Goal: Transaction & Acquisition: Purchase product/service

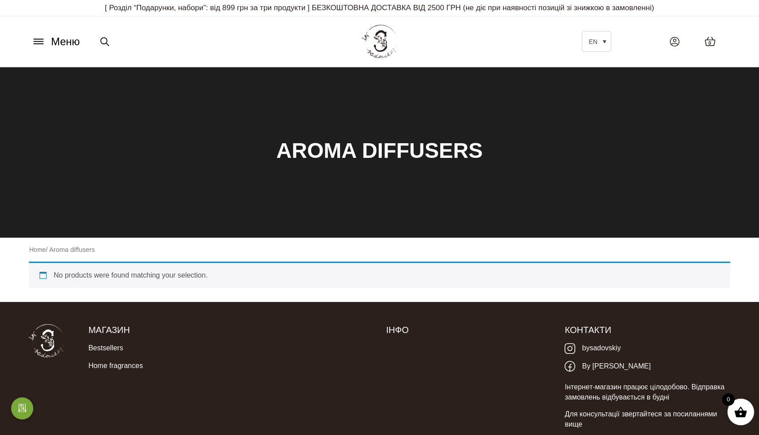
click at [43, 37] on icon at bounding box center [38, 41] width 14 height 9
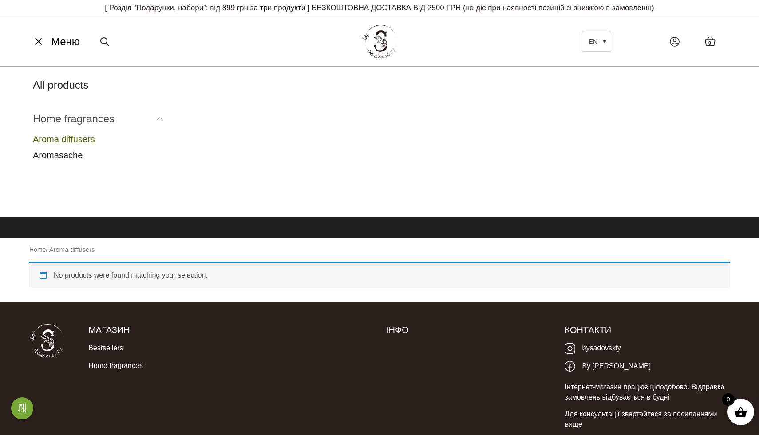
click at [66, 124] on link "Home fragrances" at bounding box center [74, 119] width 82 height 12
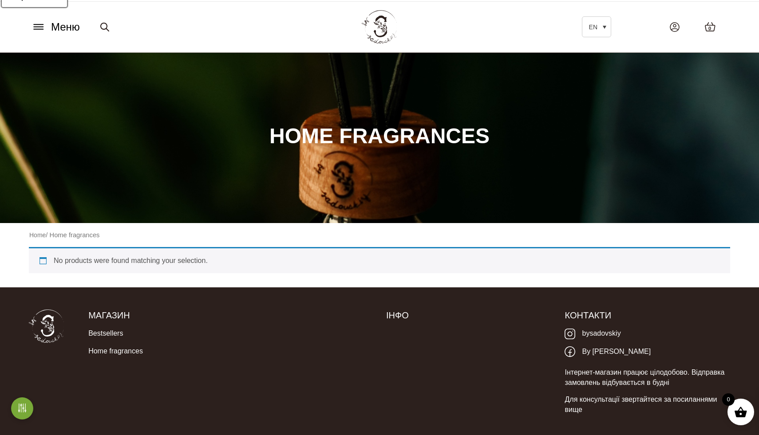
scroll to position [1, 0]
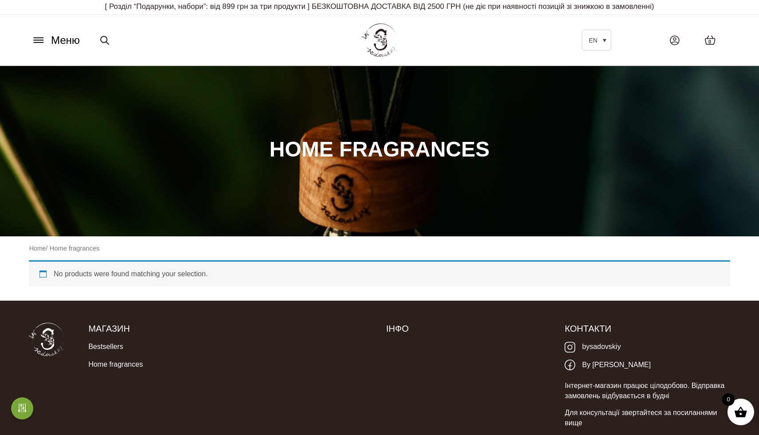
click at [36, 38] on icon at bounding box center [38, 38] width 9 height 0
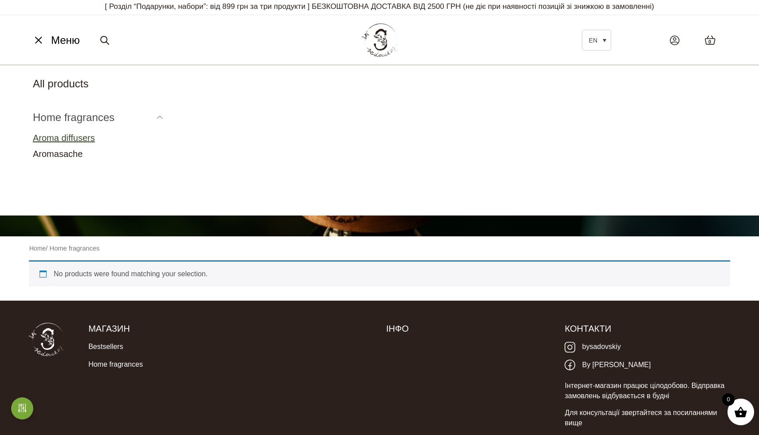
click at [50, 137] on link "Aroma diffusers" at bounding box center [64, 138] width 62 height 10
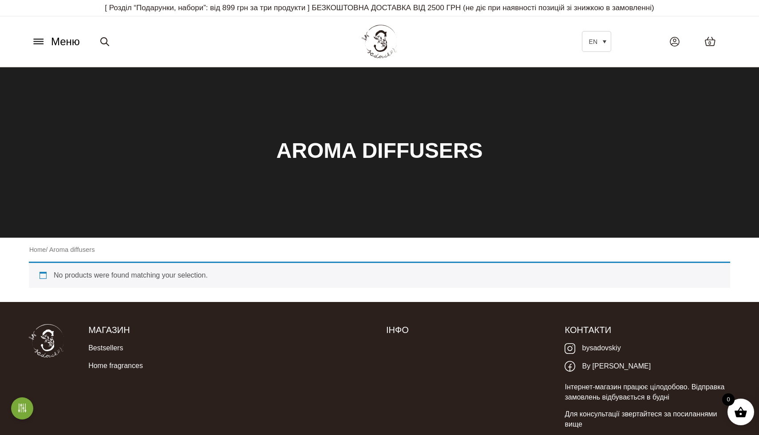
click at [51, 39] on span "Меню" at bounding box center [65, 42] width 29 height 16
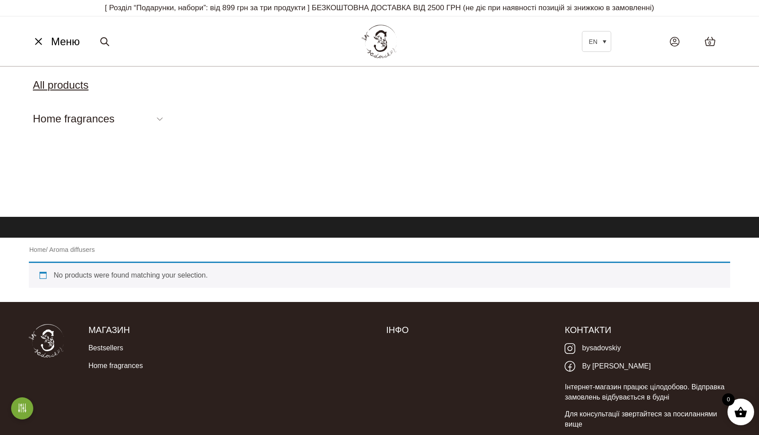
click at [57, 89] on link "All products" at bounding box center [60, 85] width 55 height 12
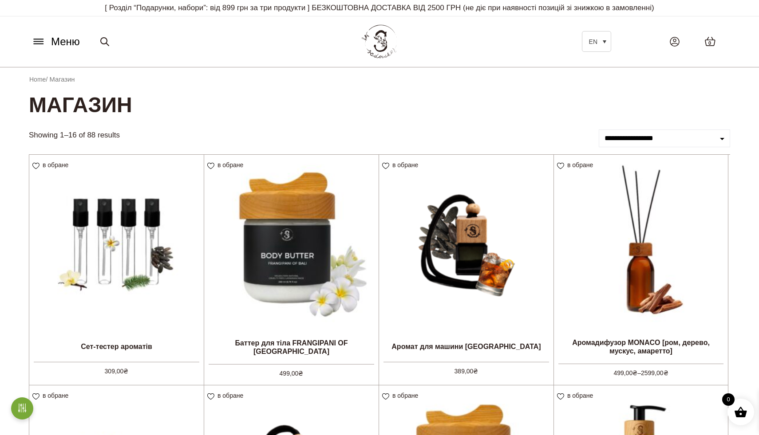
scroll to position [740, 0]
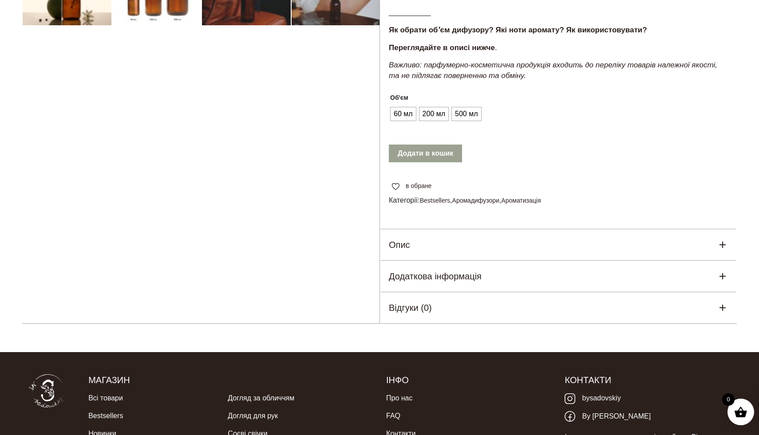
scroll to position [378, 0]
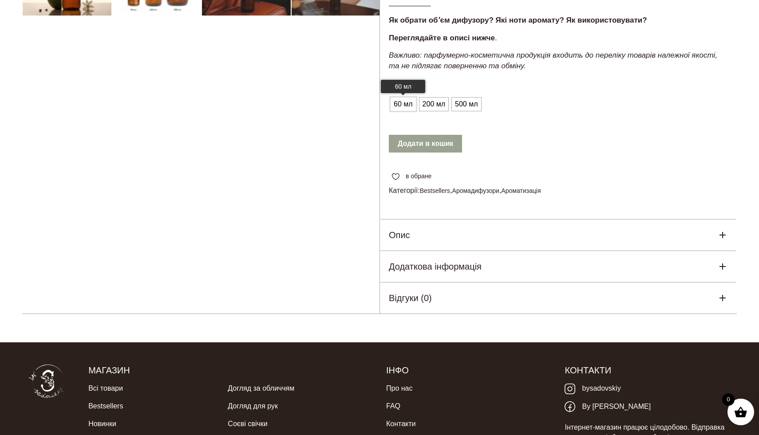
click at [407, 101] on span "60 мл" at bounding box center [403, 104] width 24 height 14
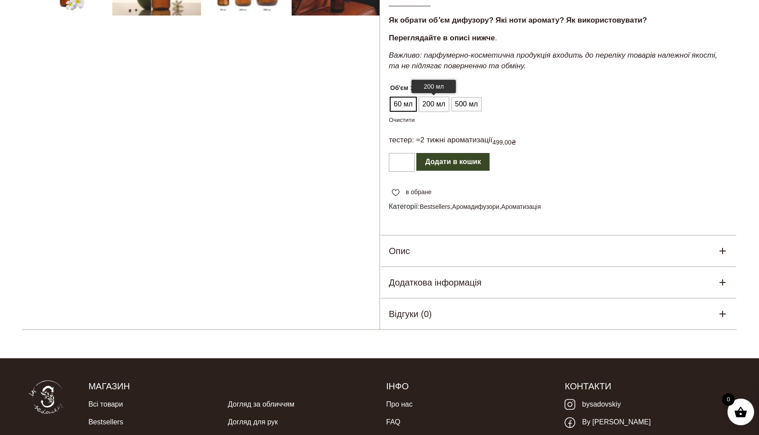
click at [421, 103] on span "200 мл" at bounding box center [433, 104] width 27 height 14
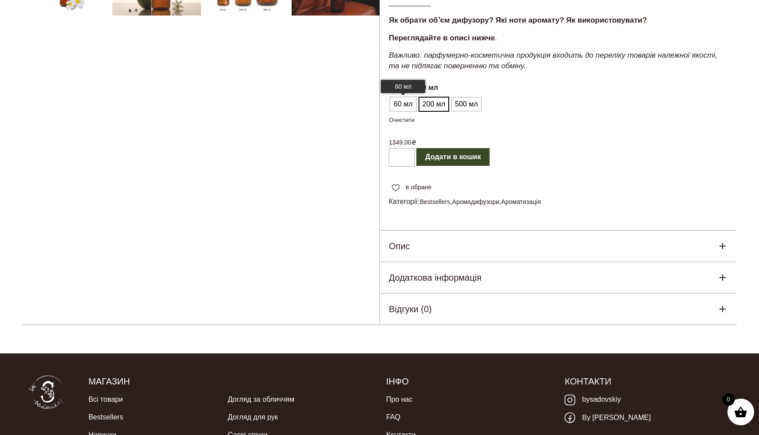
click at [401, 104] on span "60 мл" at bounding box center [403, 104] width 24 height 14
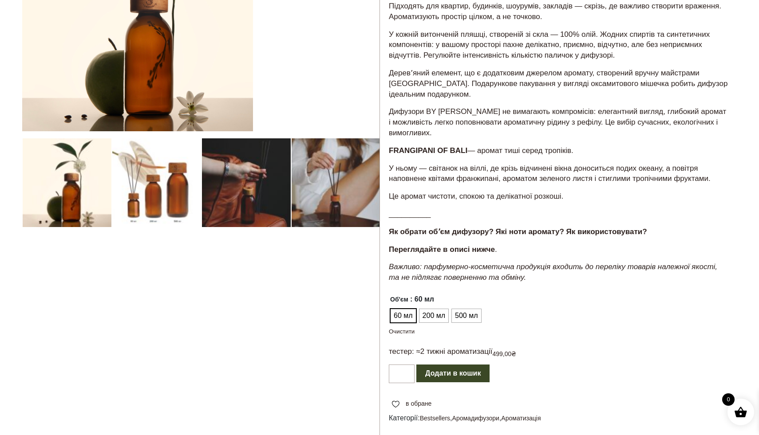
scroll to position [0, 0]
